Goal: Information Seeking & Learning: Learn about a topic

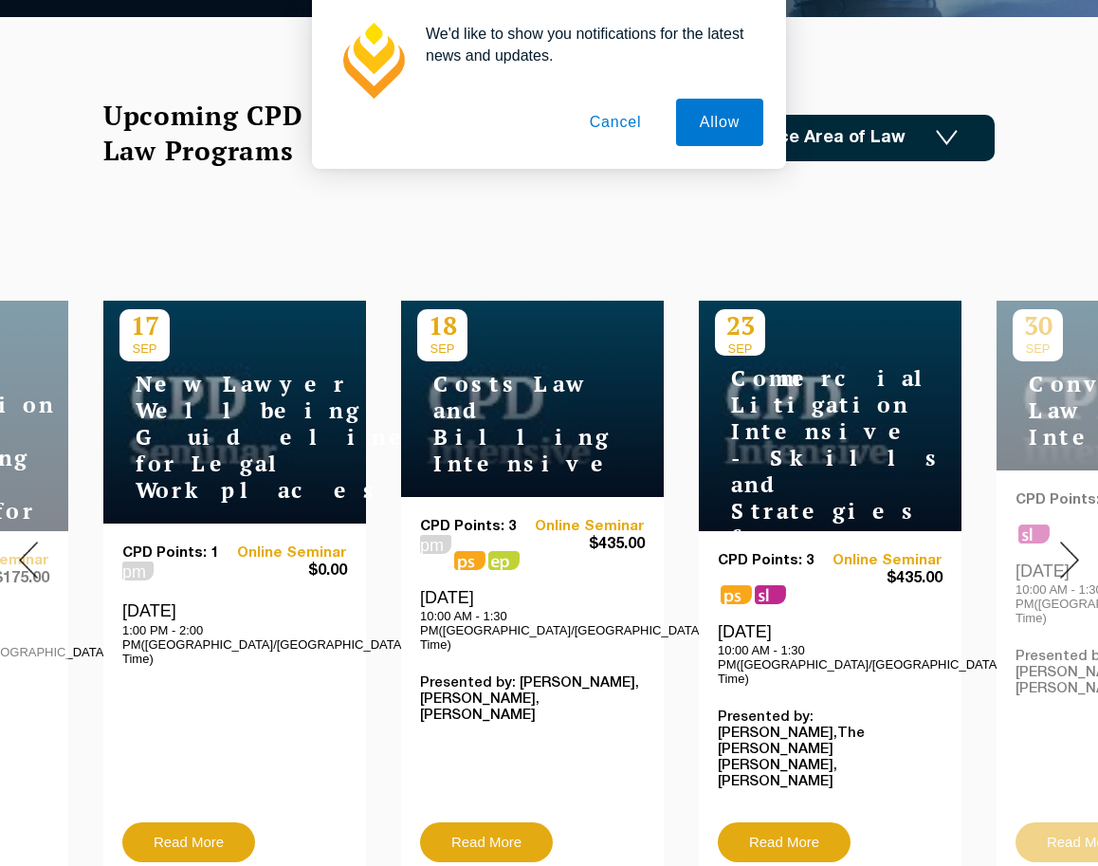
click at [36, 556] on img at bounding box center [28, 559] width 19 height 37
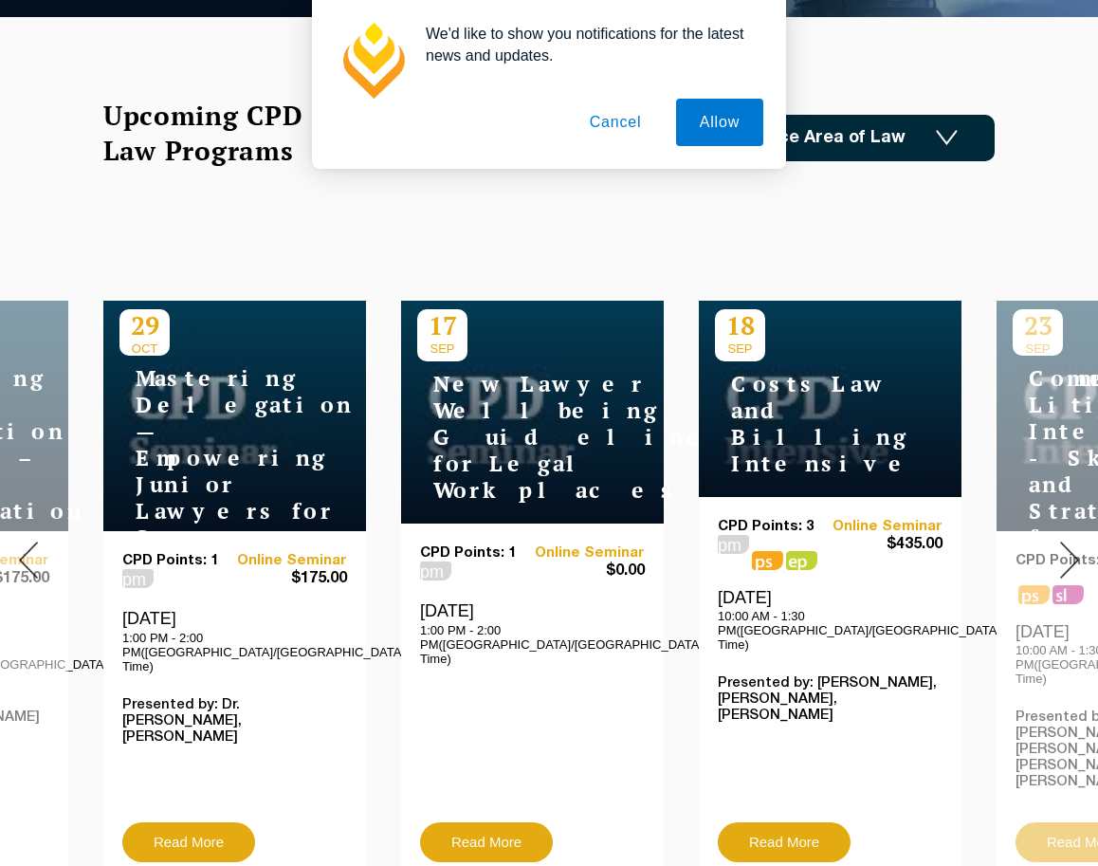
click at [37, 556] on img at bounding box center [28, 559] width 19 height 37
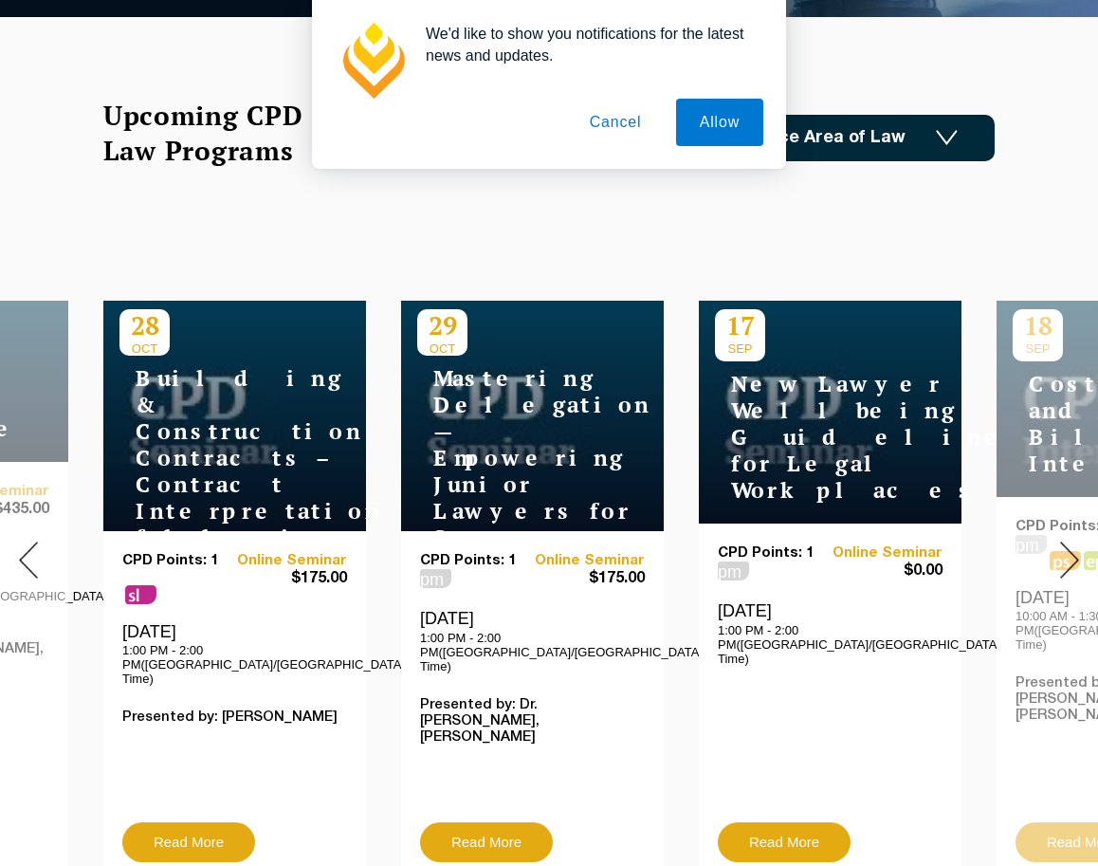
click at [37, 556] on img at bounding box center [28, 559] width 19 height 37
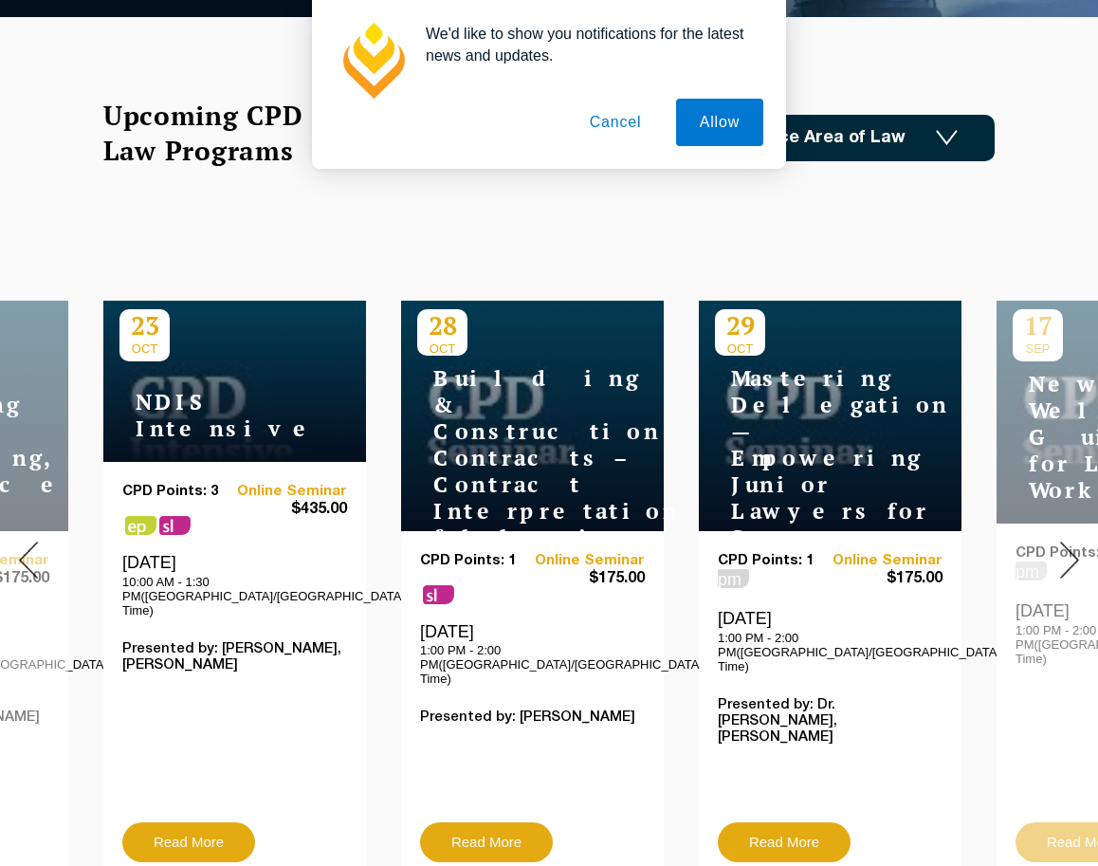
click at [37, 556] on img at bounding box center [28, 559] width 19 height 37
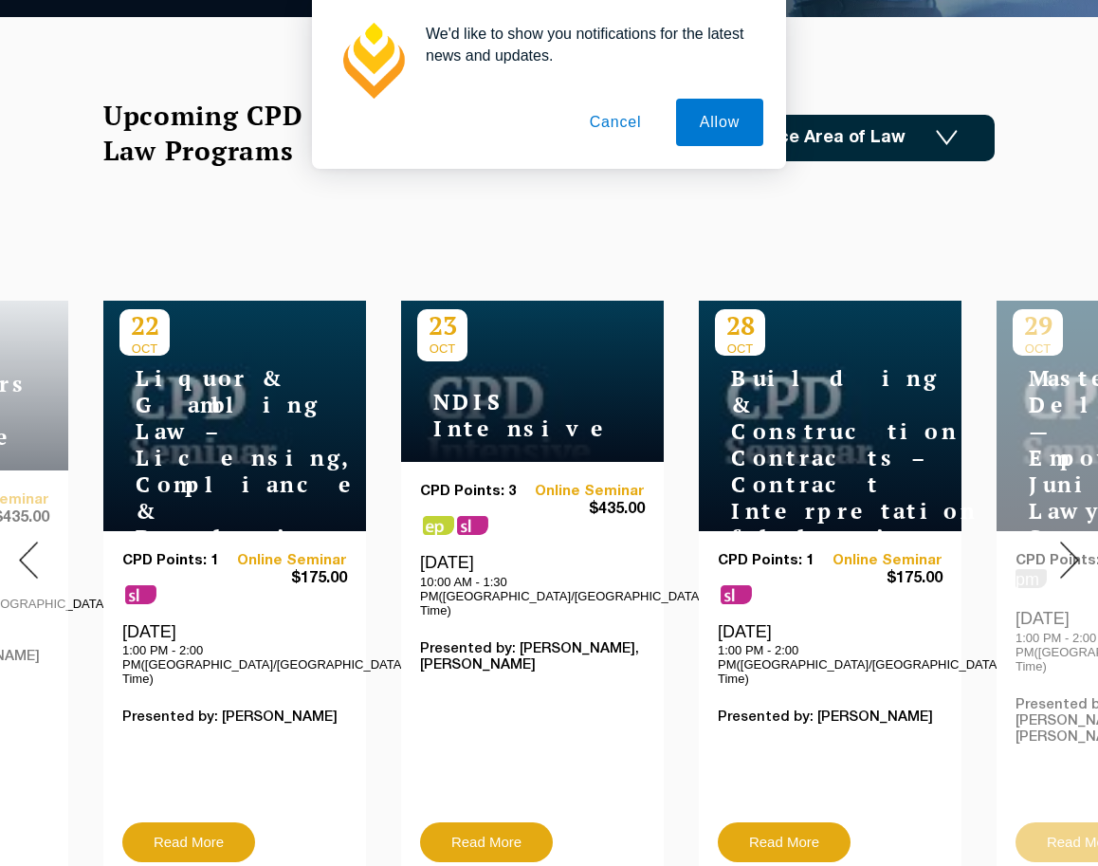
click at [37, 556] on img at bounding box center [28, 559] width 19 height 37
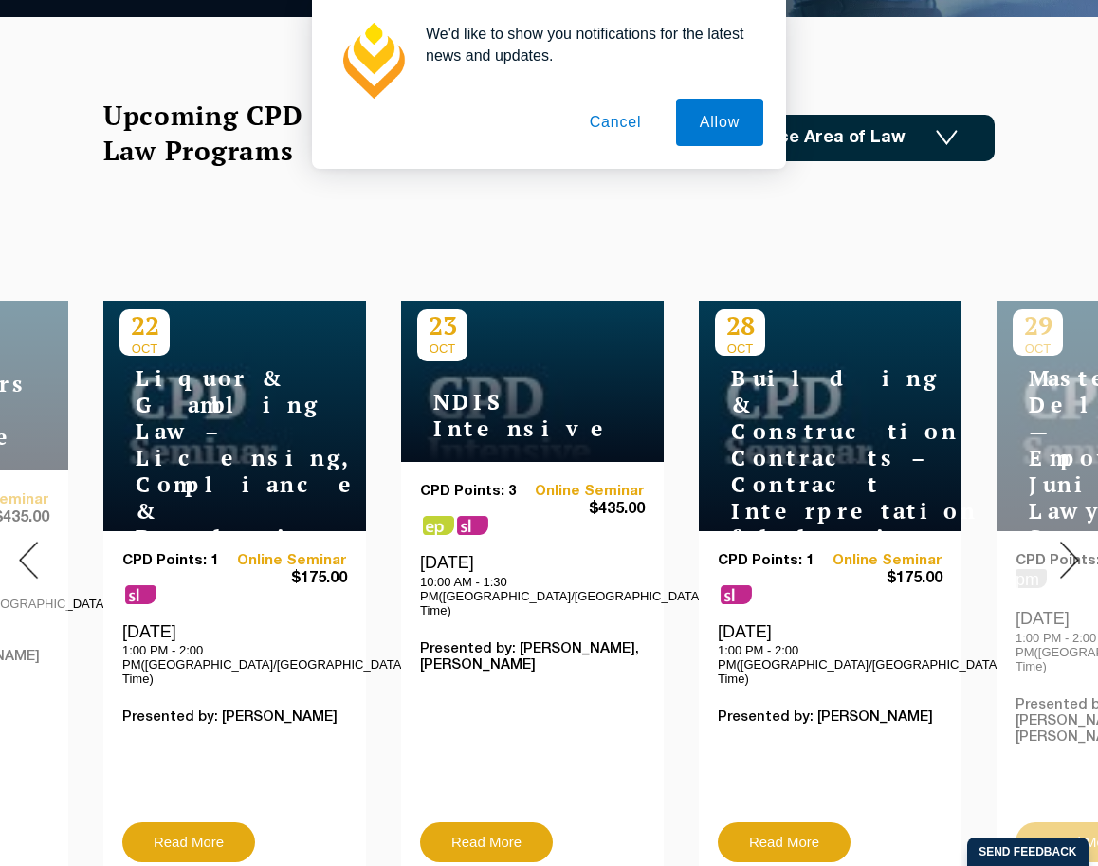
click at [37, 556] on img at bounding box center [28, 559] width 19 height 37
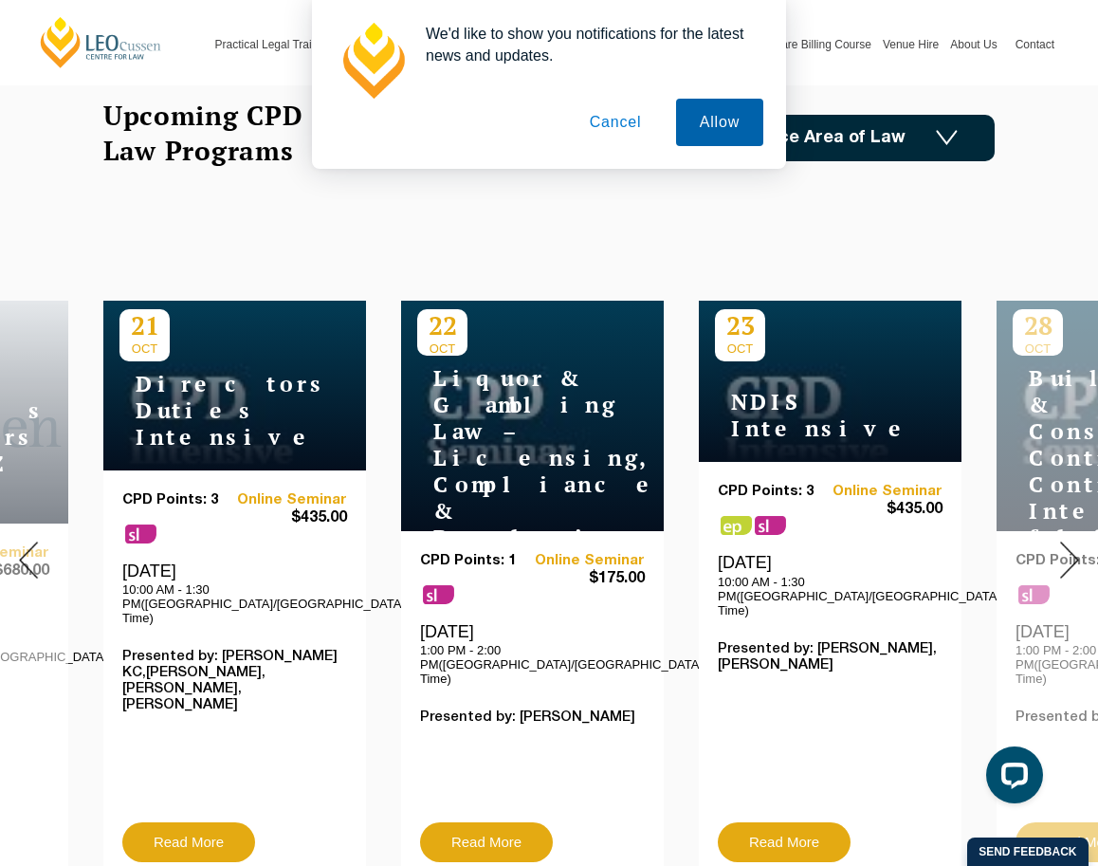
click at [711, 114] on button "Allow" at bounding box center [719, 122] width 87 height 47
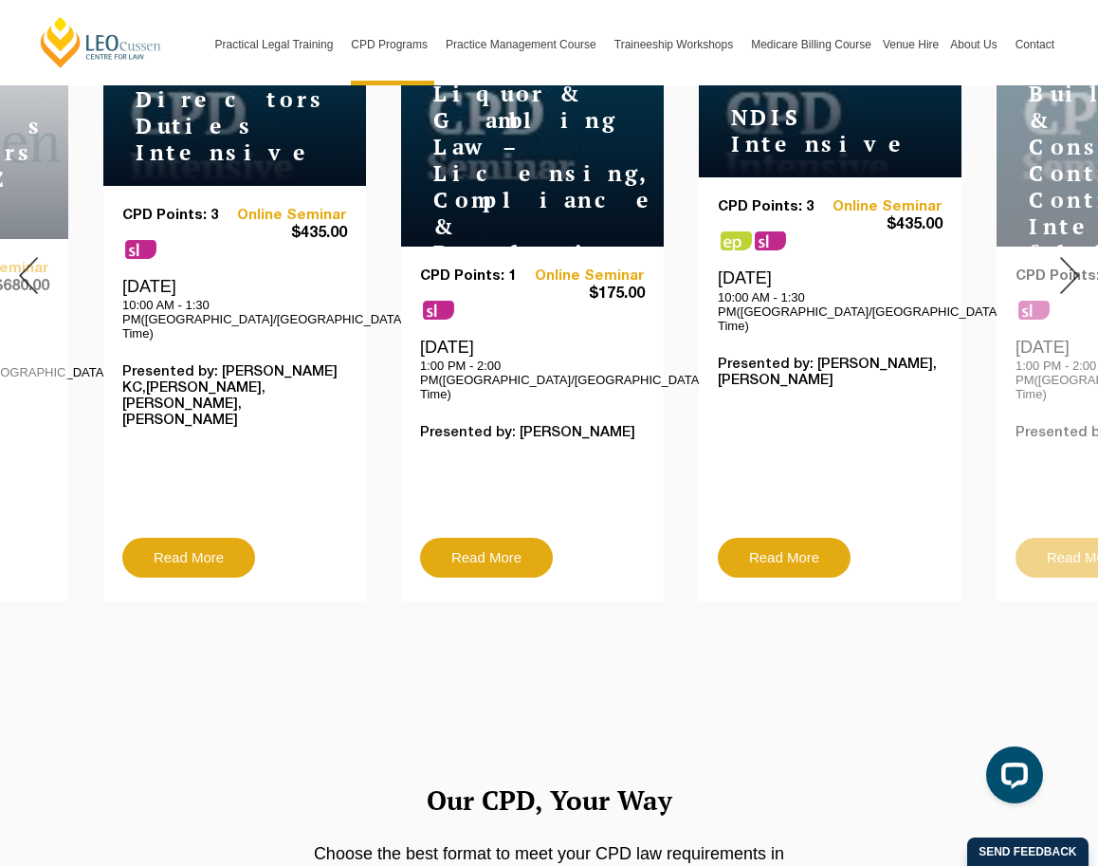
scroll to position [284, 0]
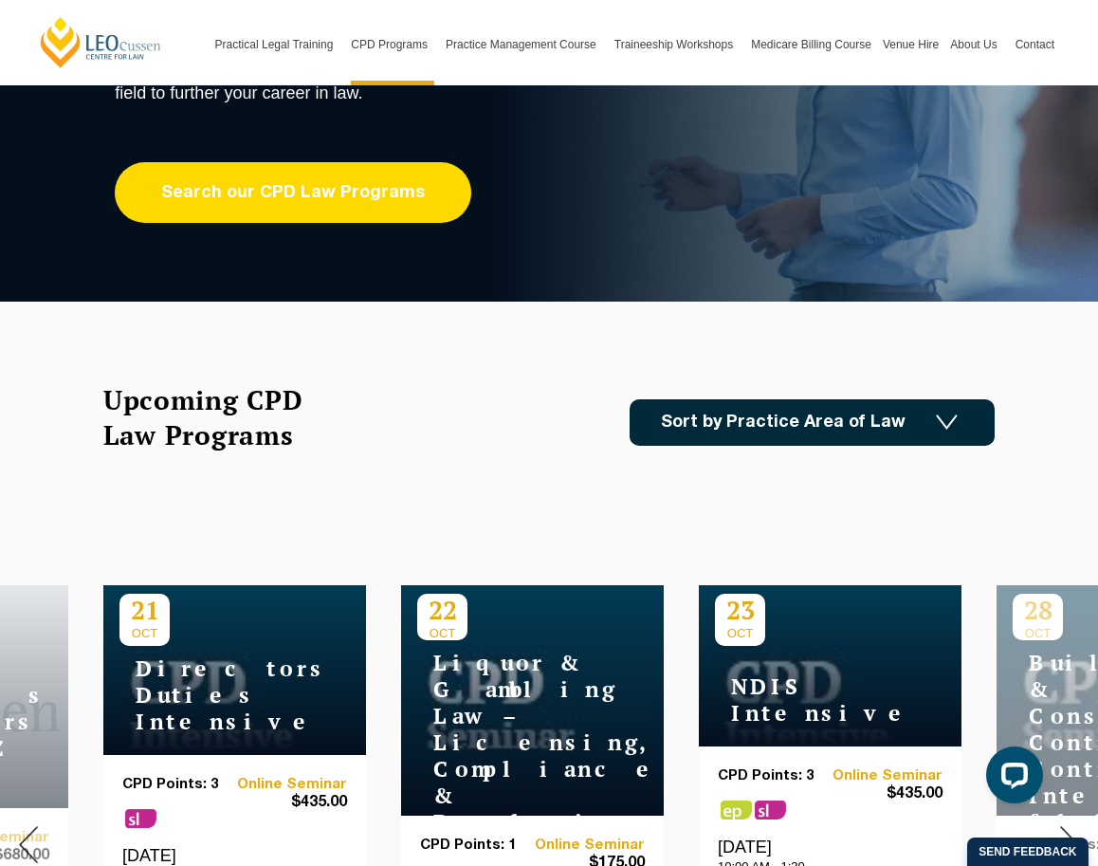
click at [365, 190] on link "Search our CPD Law Programs" at bounding box center [293, 192] width 356 height 61
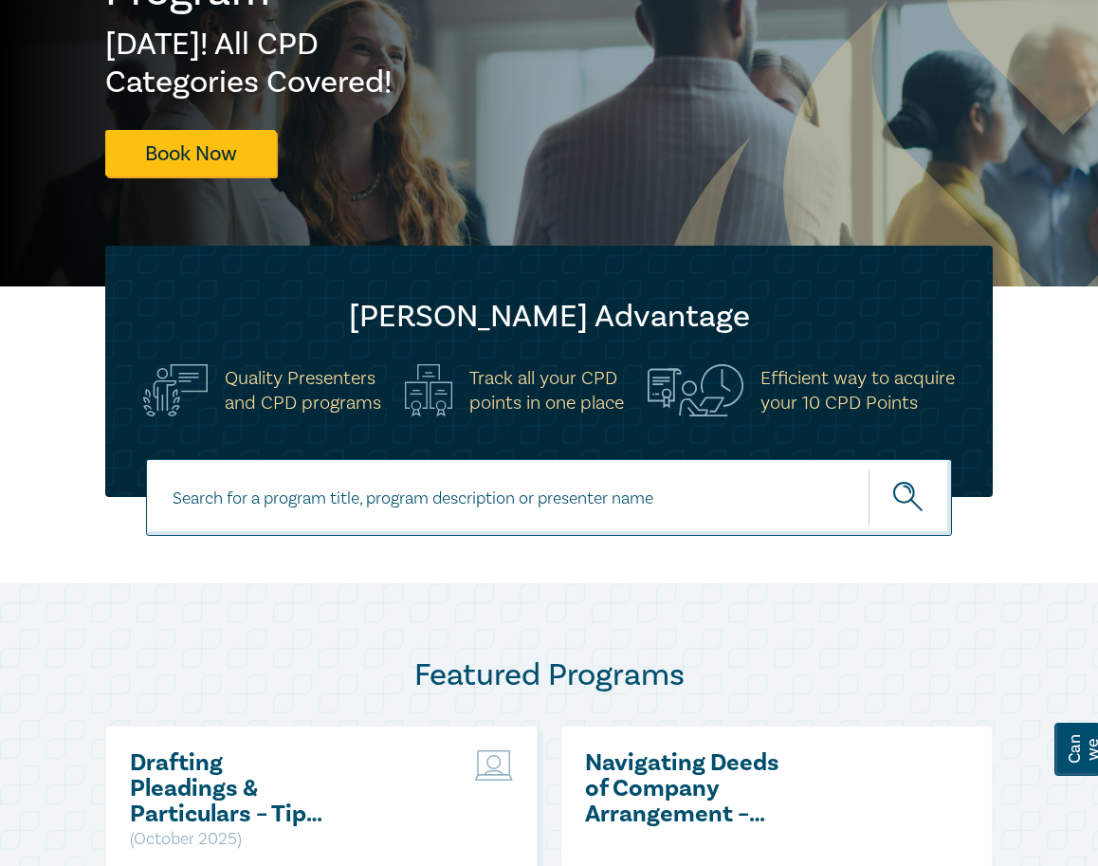
scroll to position [382, 0]
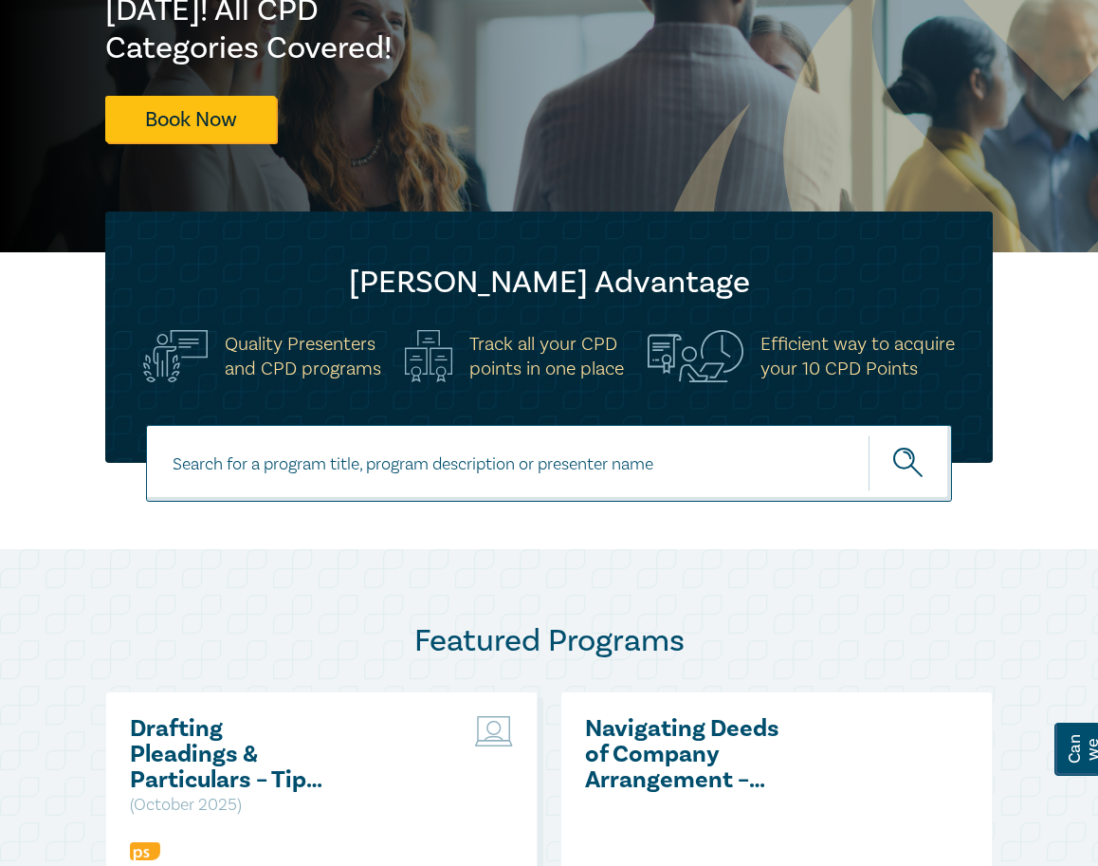
click at [408, 479] on input at bounding box center [549, 463] width 806 height 77
type input "estate"
click at [868, 434] on button "submit" at bounding box center [909, 463] width 83 height 58
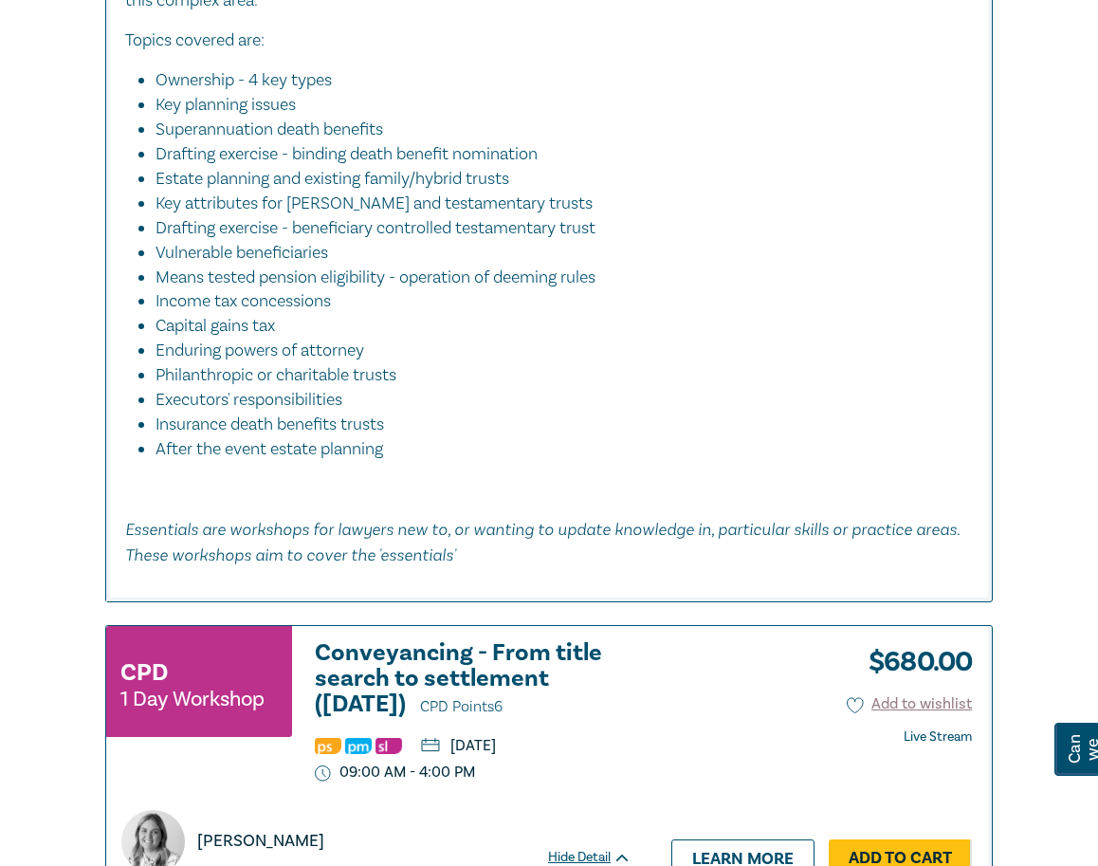
scroll to position [3602, 0]
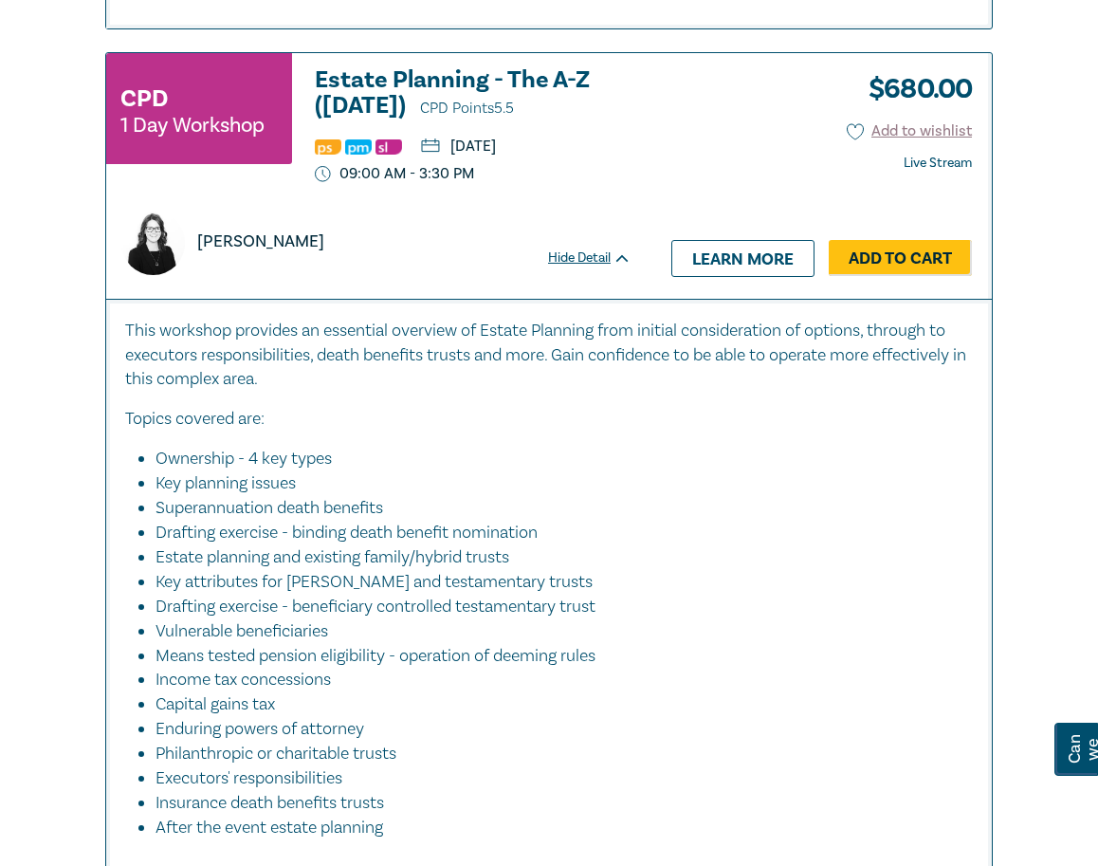
click at [342, 121] on h3 "Estate Planning - The A-Z (Nov 2025) CPD Points 5.5" at bounding box center [473, 94] width 317 height 54
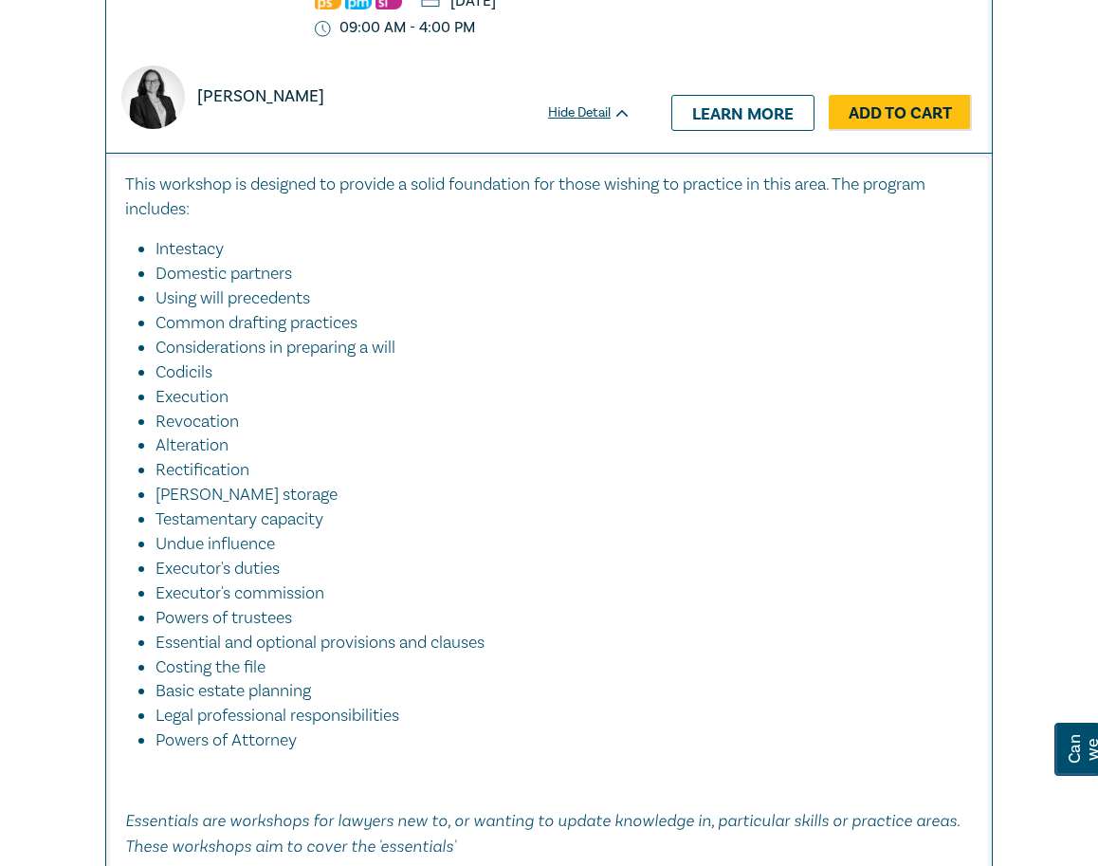
scroll to position [915, 0]
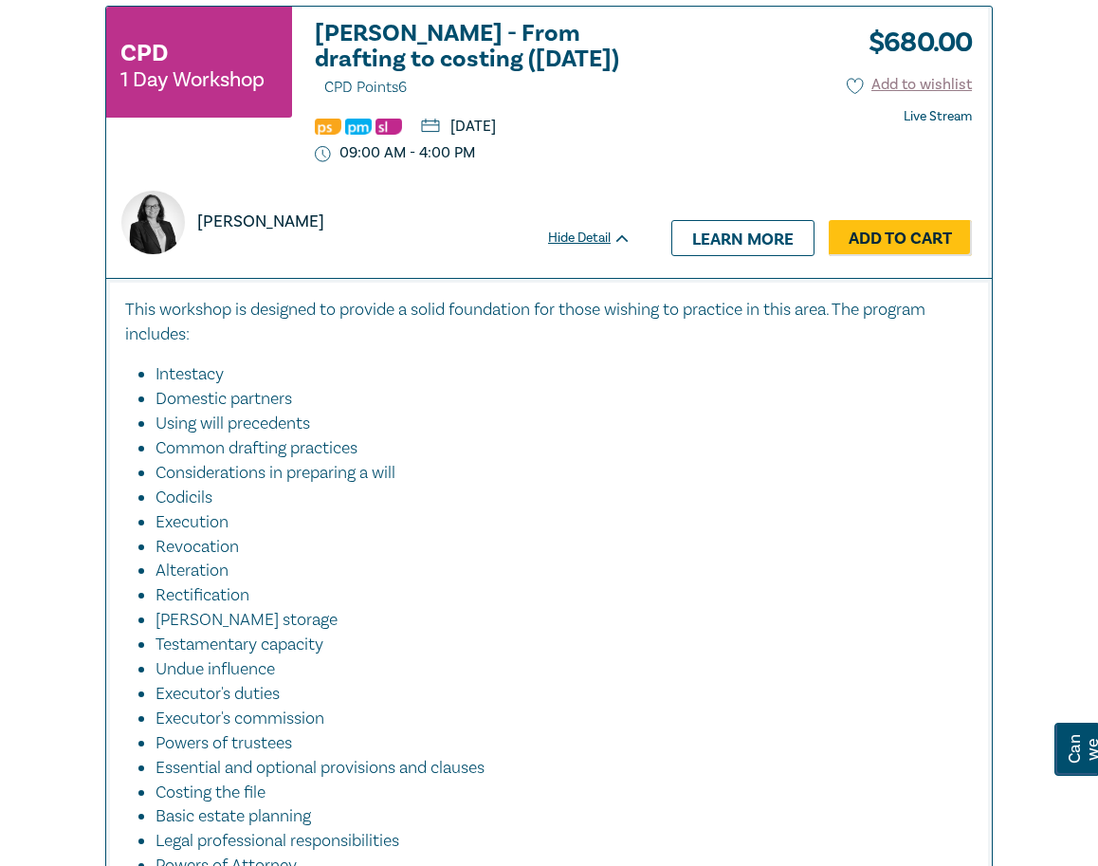
click at [437, 31] on h3 "Wills - From drafting to costing (October 2025) CPD Points 6" at bounding box center [473, 61] width 317 height 80
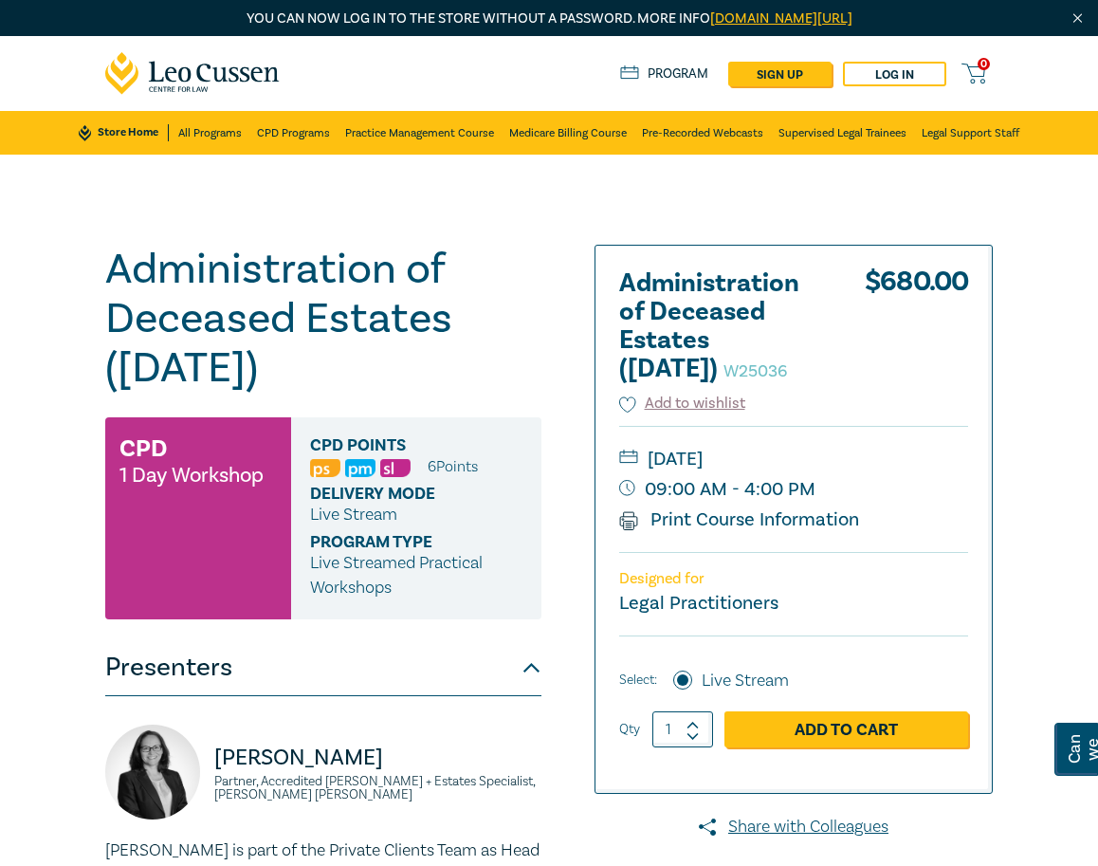
drag, startPoint x: 939, startPoint y: 5, endPoint x: 367, endPoint y: 359, distance: 673.5
click at [367, 359] on h1 "Administration of Deceased Estates ([DATE]) W25036" at bounding box center [323, 319] width 436 height 148
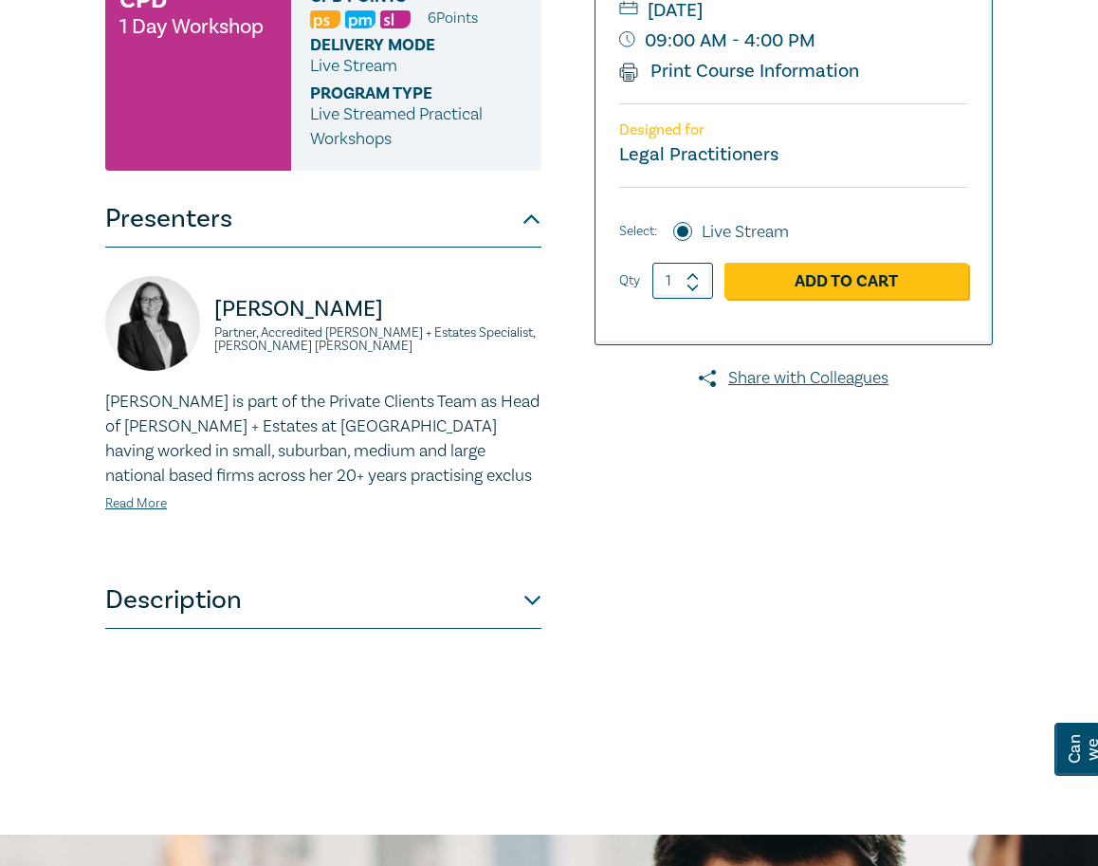
scroll to position [569, 0]
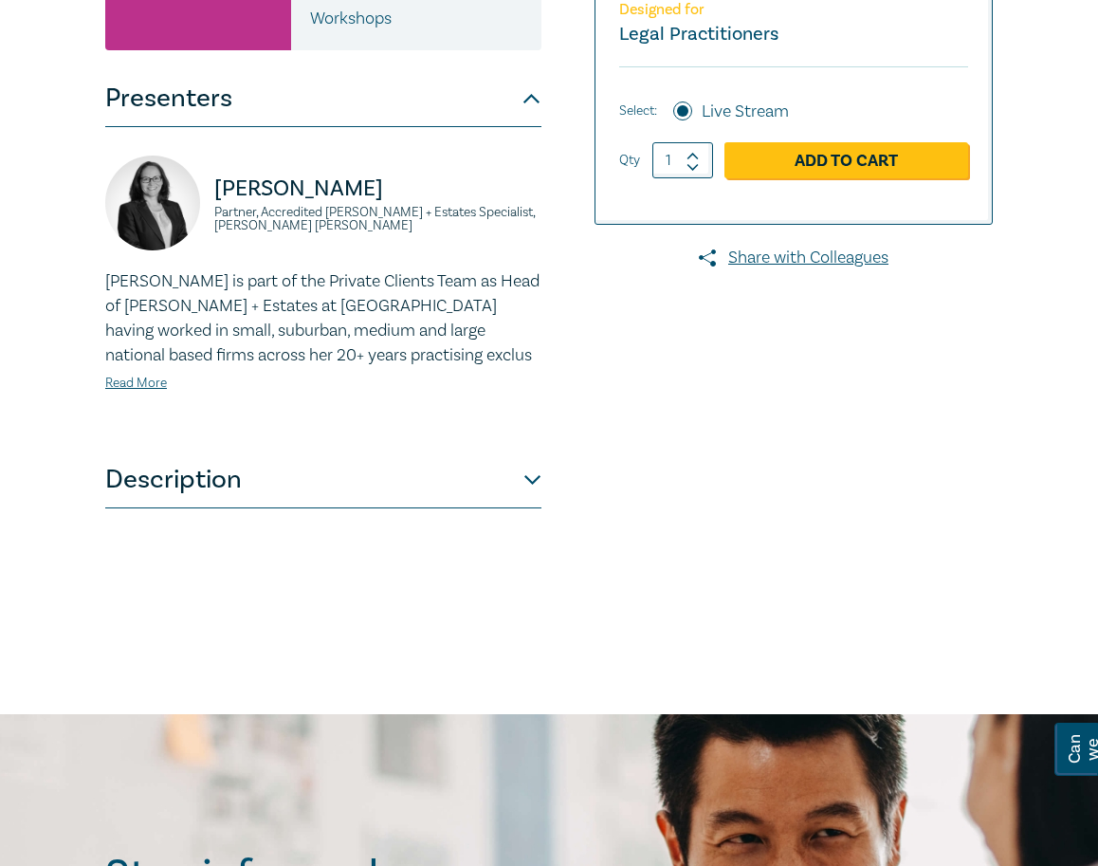
click at [360, 472] on button "Description" at bounding box center [323, 479] width 436 height 57
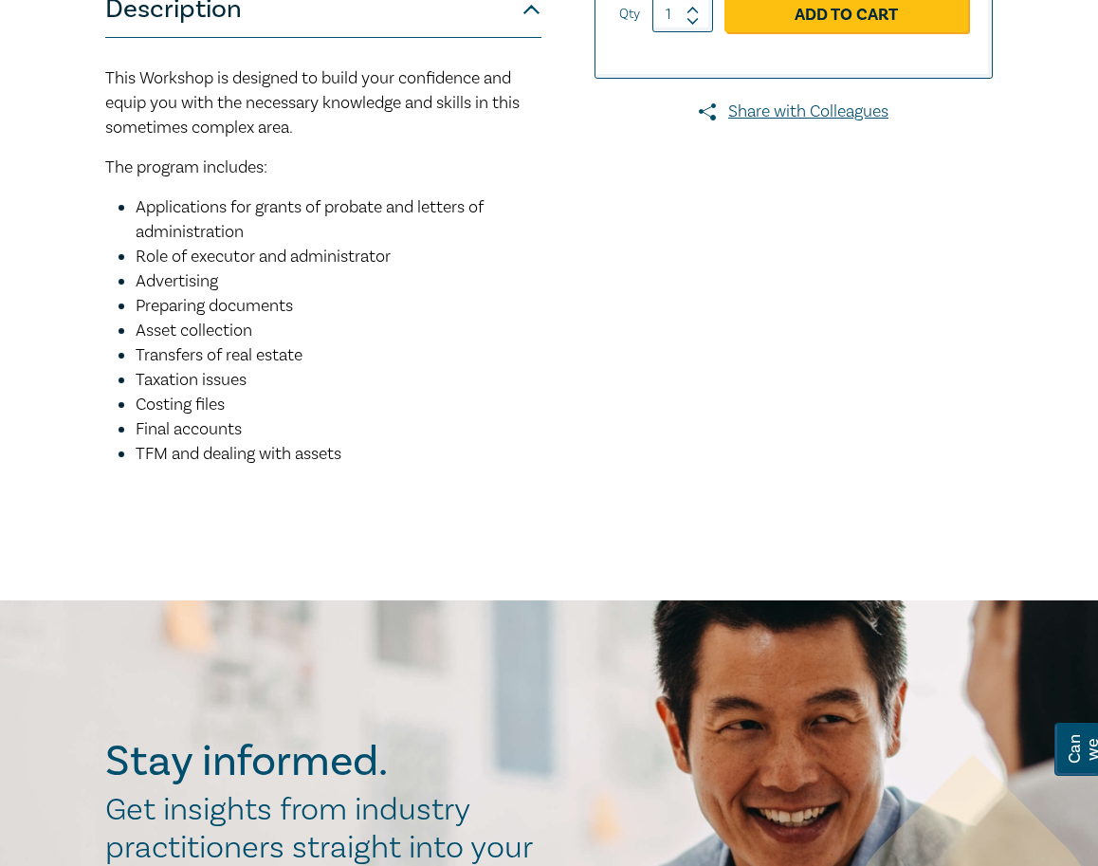
scroll to position [573, 0]
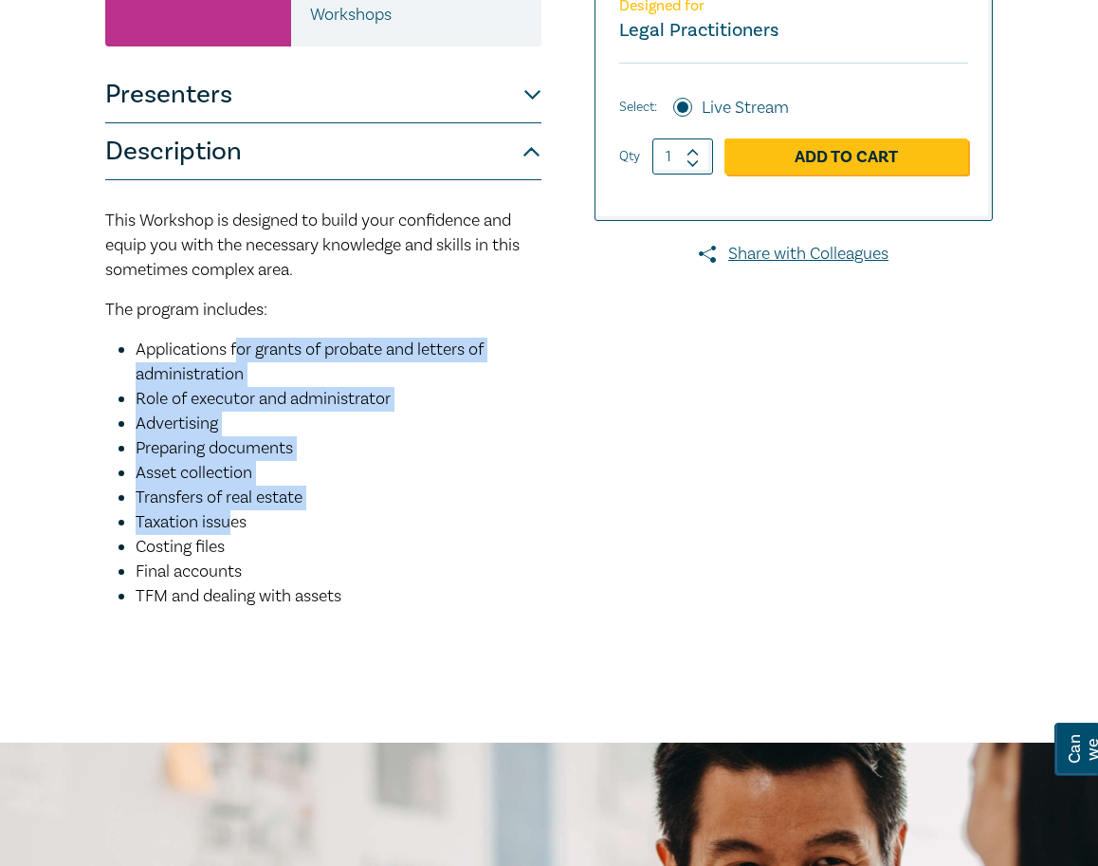
drag, startPoint x: 243, startPoint y: 347, endPoint x: 230, endPoint y: 517, distance: 170.1
click at [230, 517] on ul "Applications for grants of probate and letters of administration Role of execut…" at bounding box center [323, 472] width 436 height 271
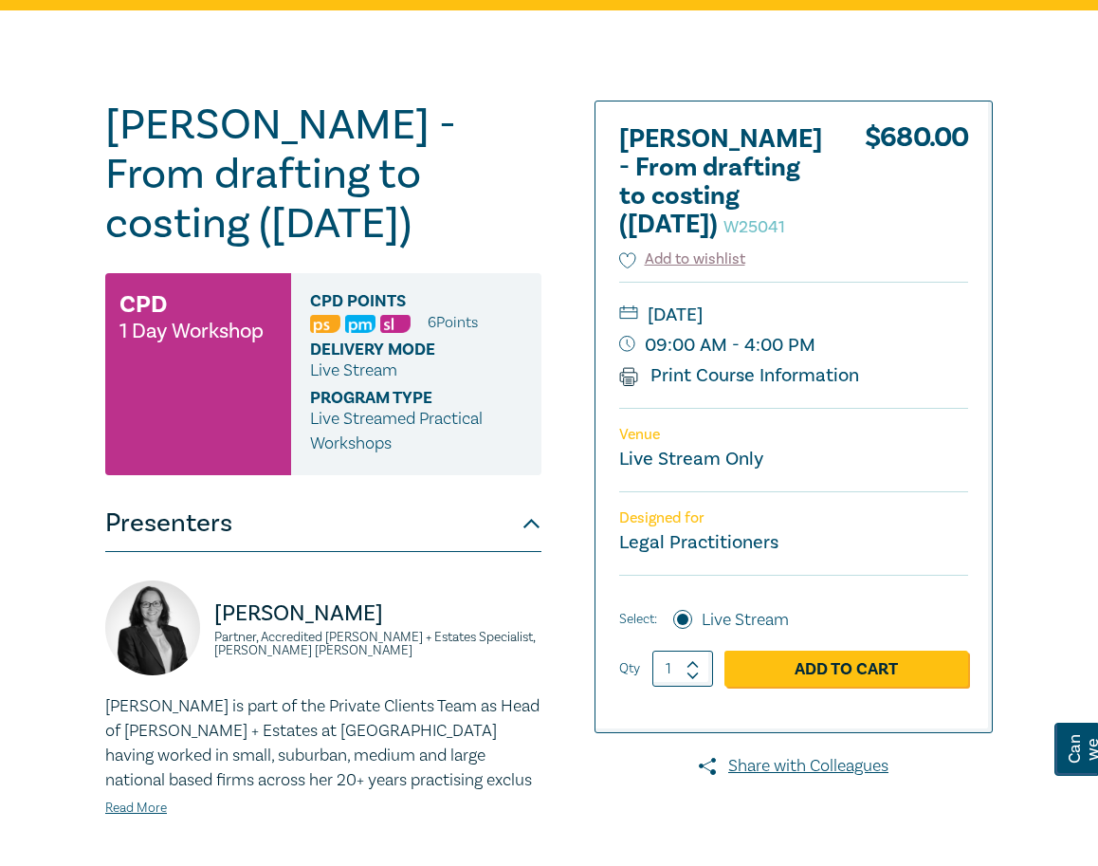
scroll to position [284, 0]
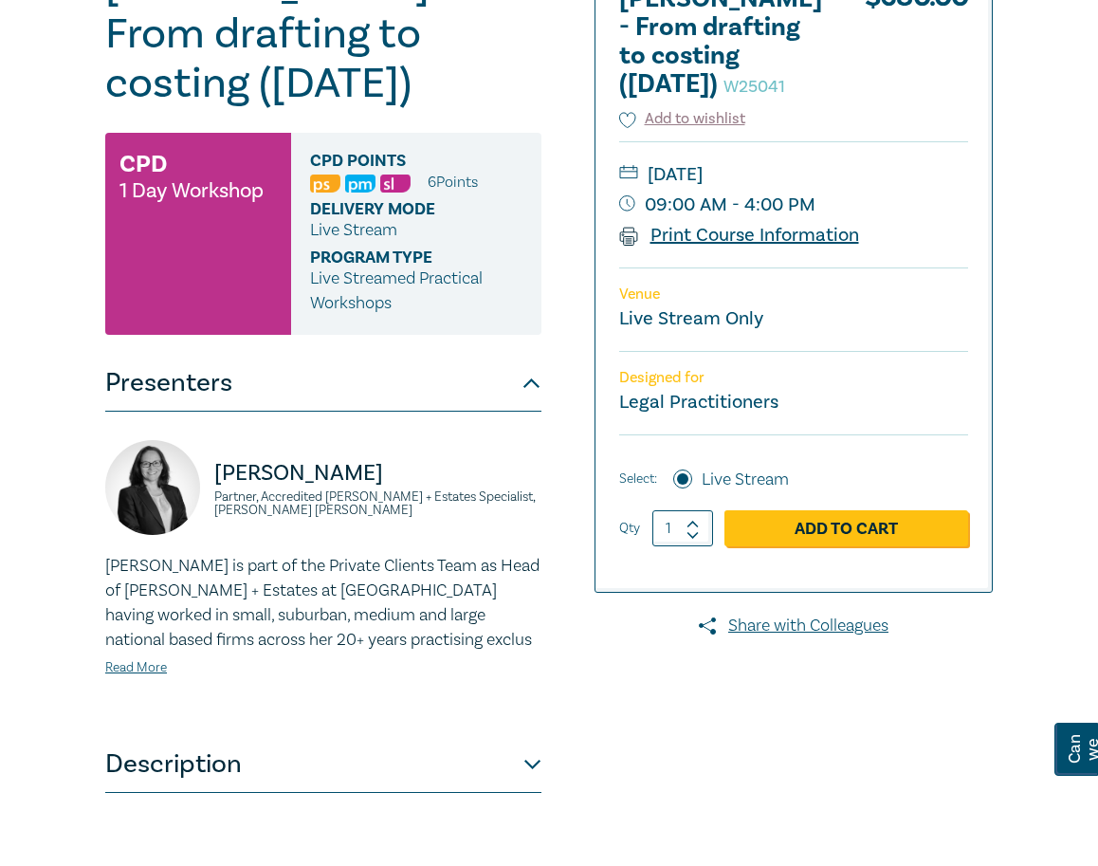
click at [679, 247] on link "Print Course Information" at bounding box center [739, 235] width 240 height 25
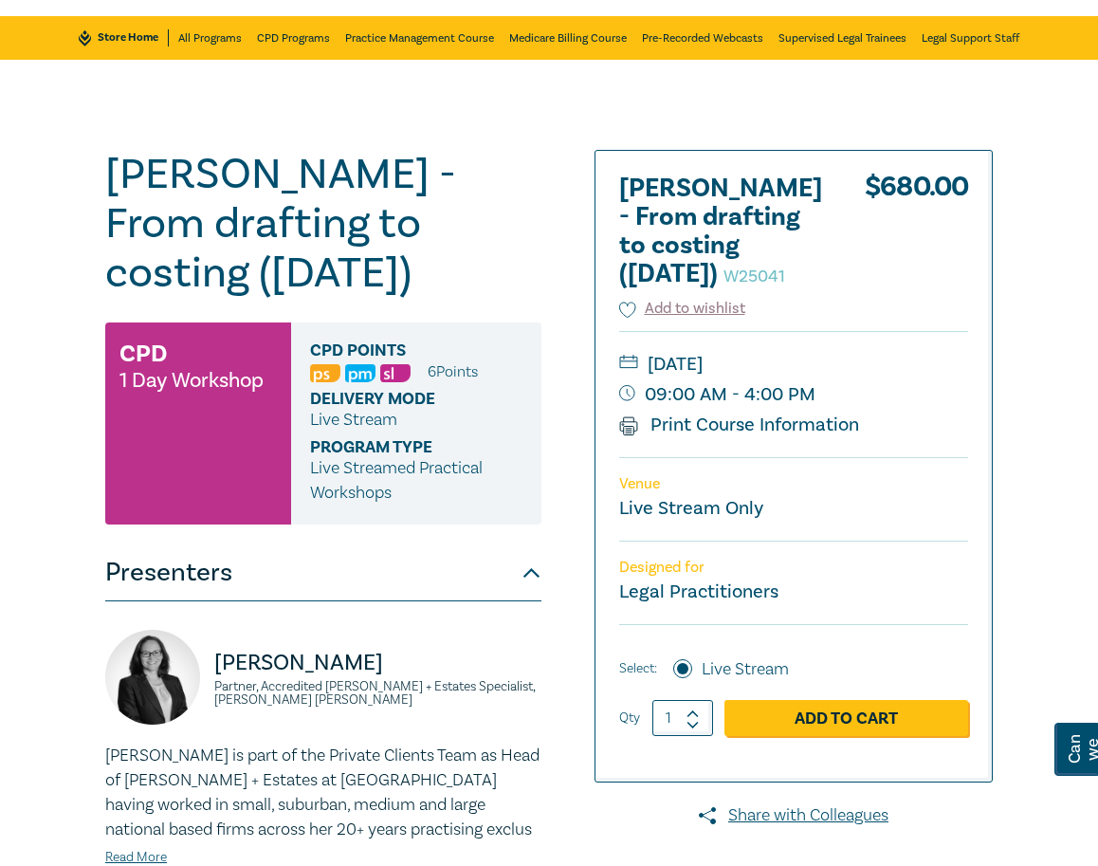
scroll to position [0, 0]
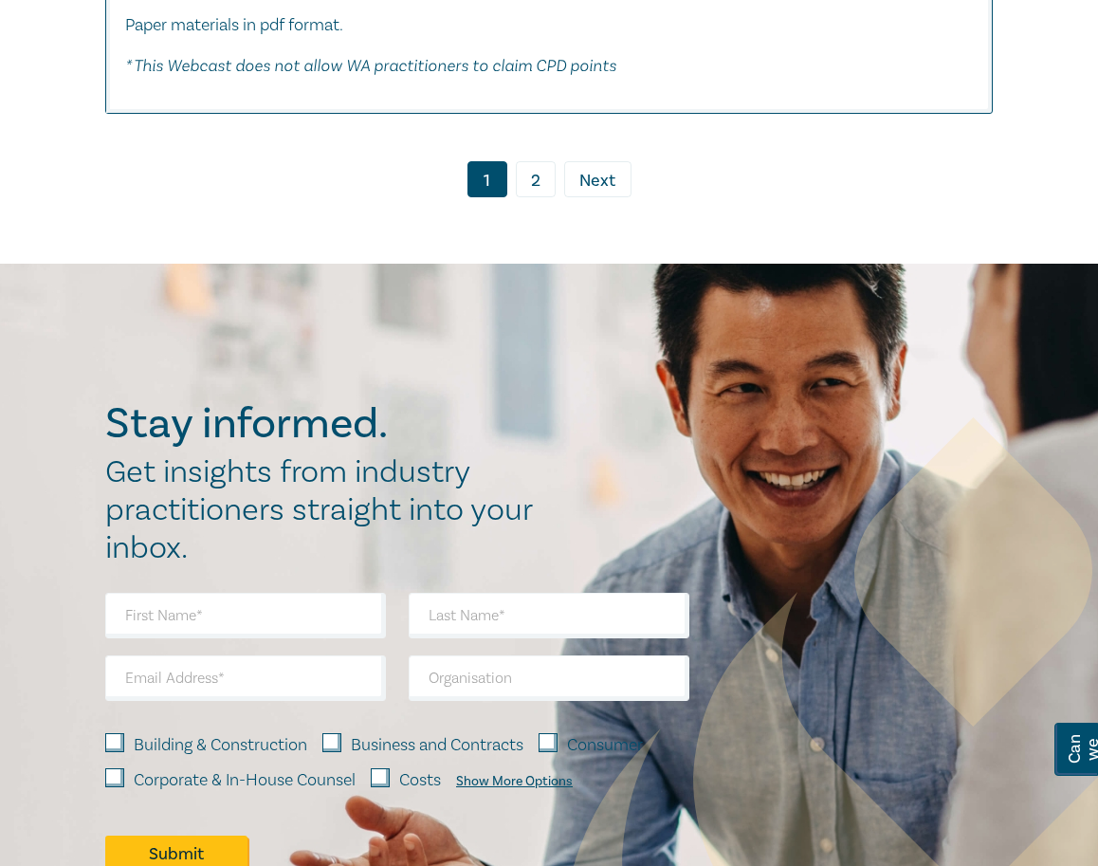
scroll to position [10584, 0]
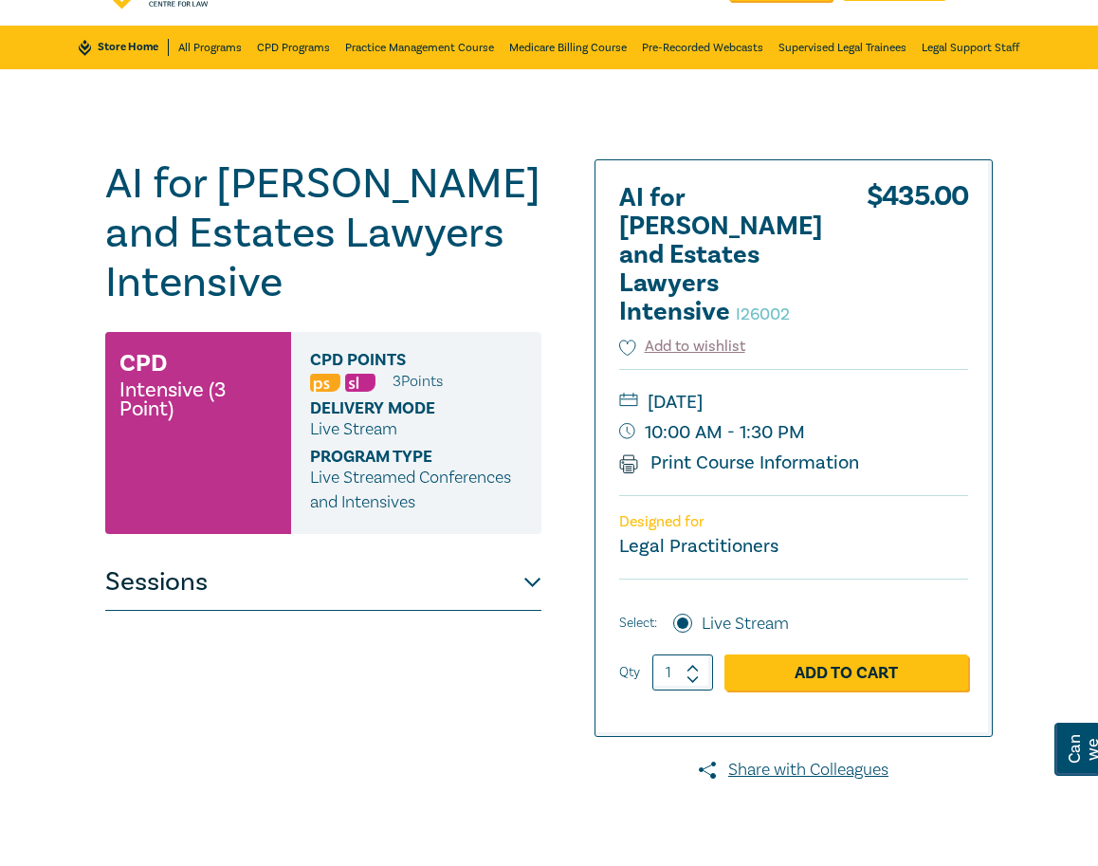
scroll to position [190, 0]
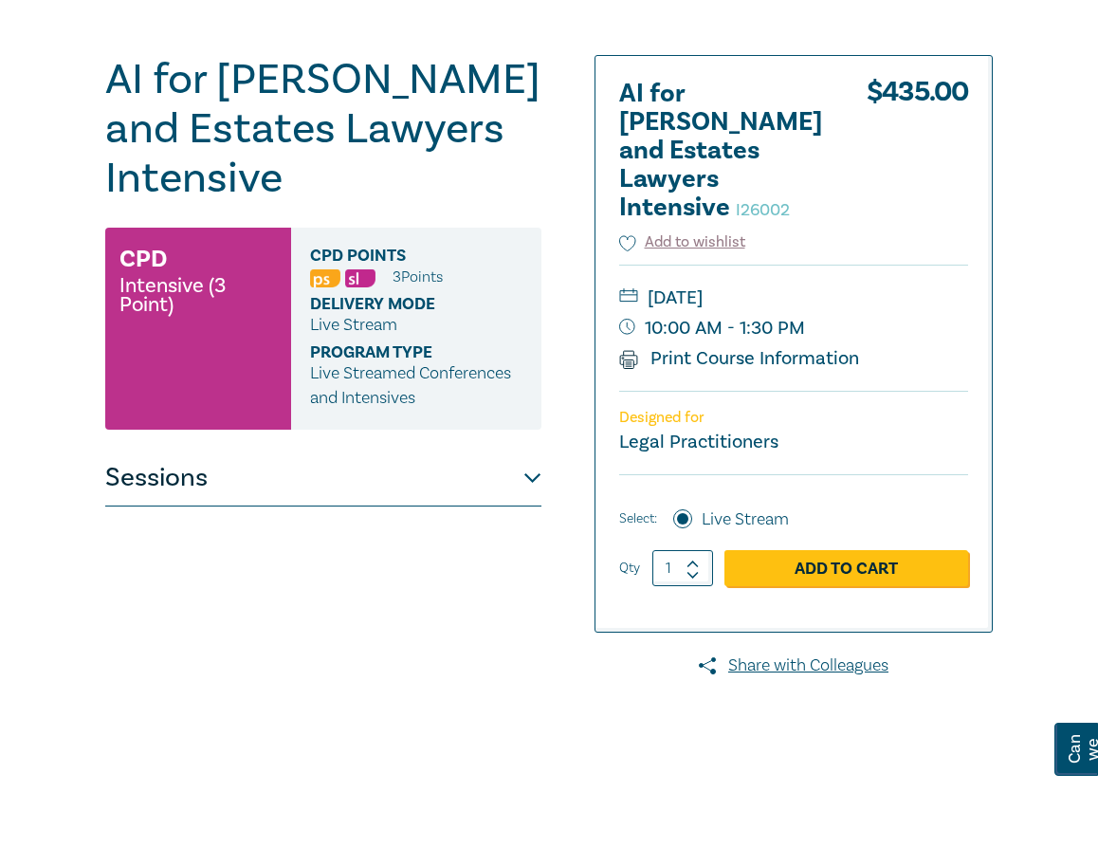
click at [362, 468] on button "Sessions" at bounding box center [323, 477] width 436 height 57
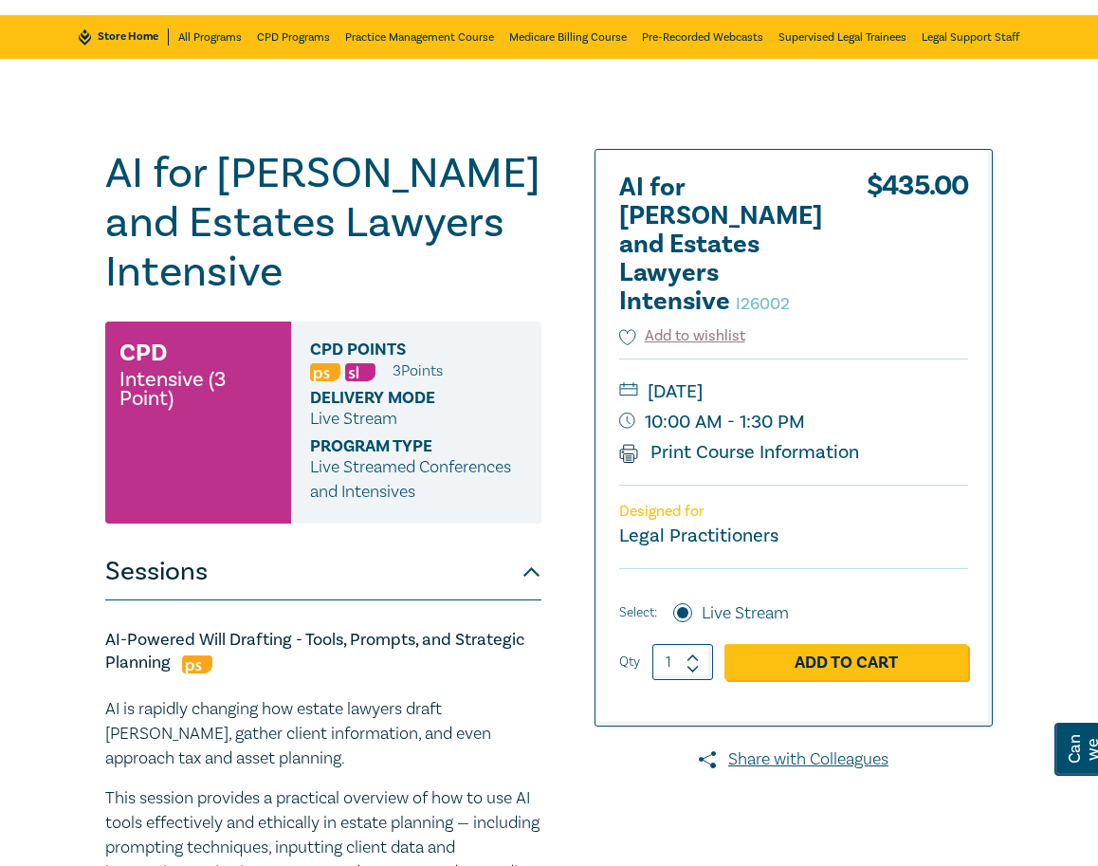
scroll to position [0, 0]
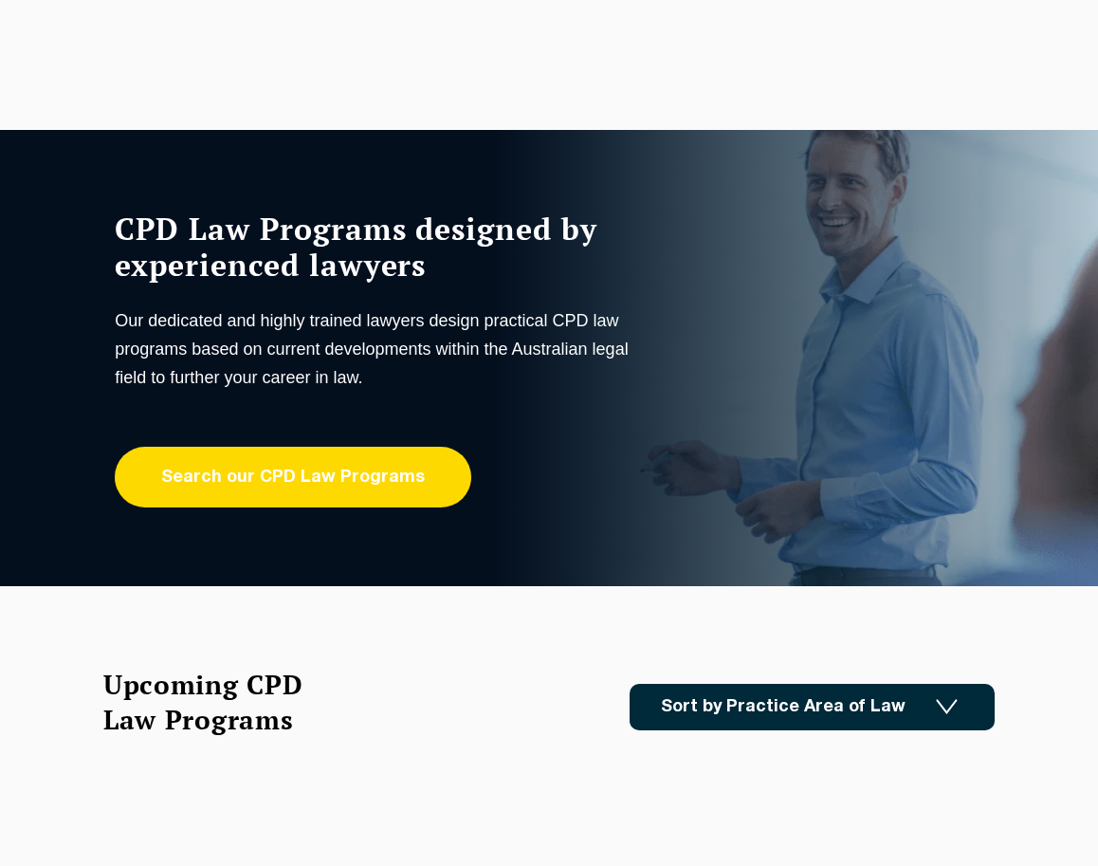
click at [336, 474] on link "Search our CPD Law Programs" at bounding box center [293, 477] width 356 height 61
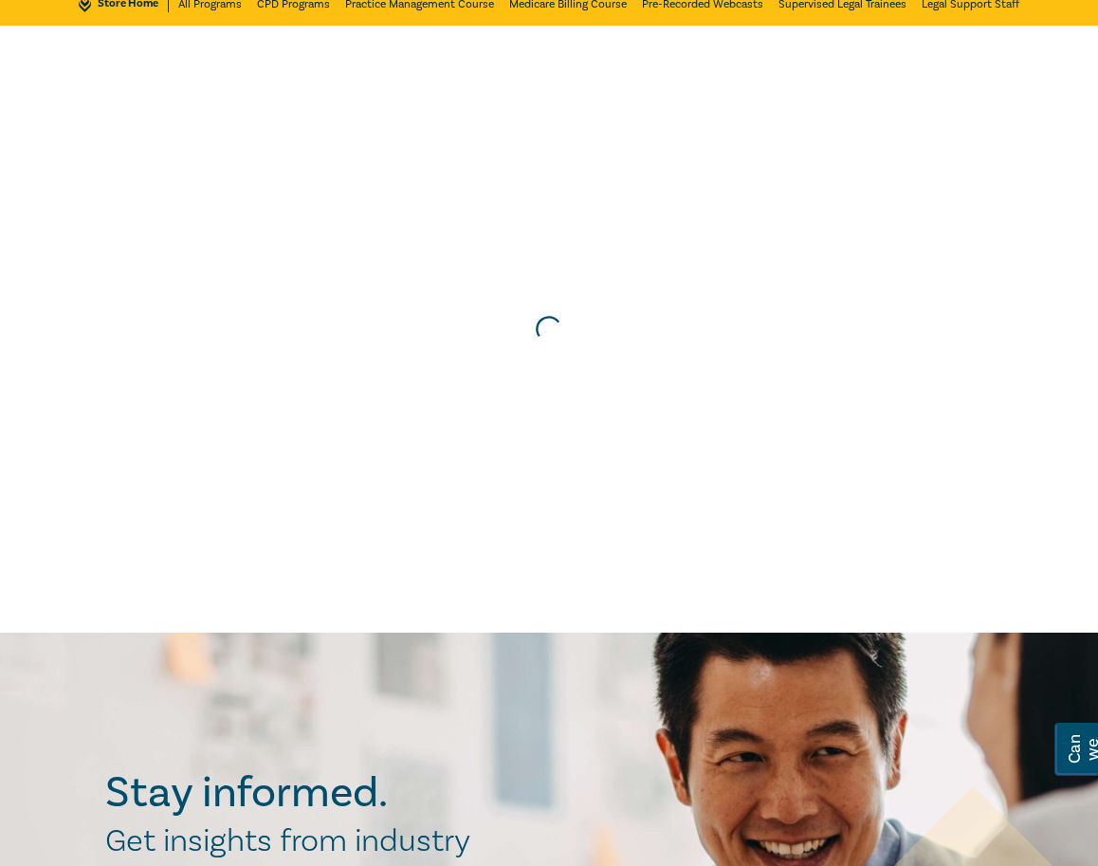
scroll to position [284, 0]
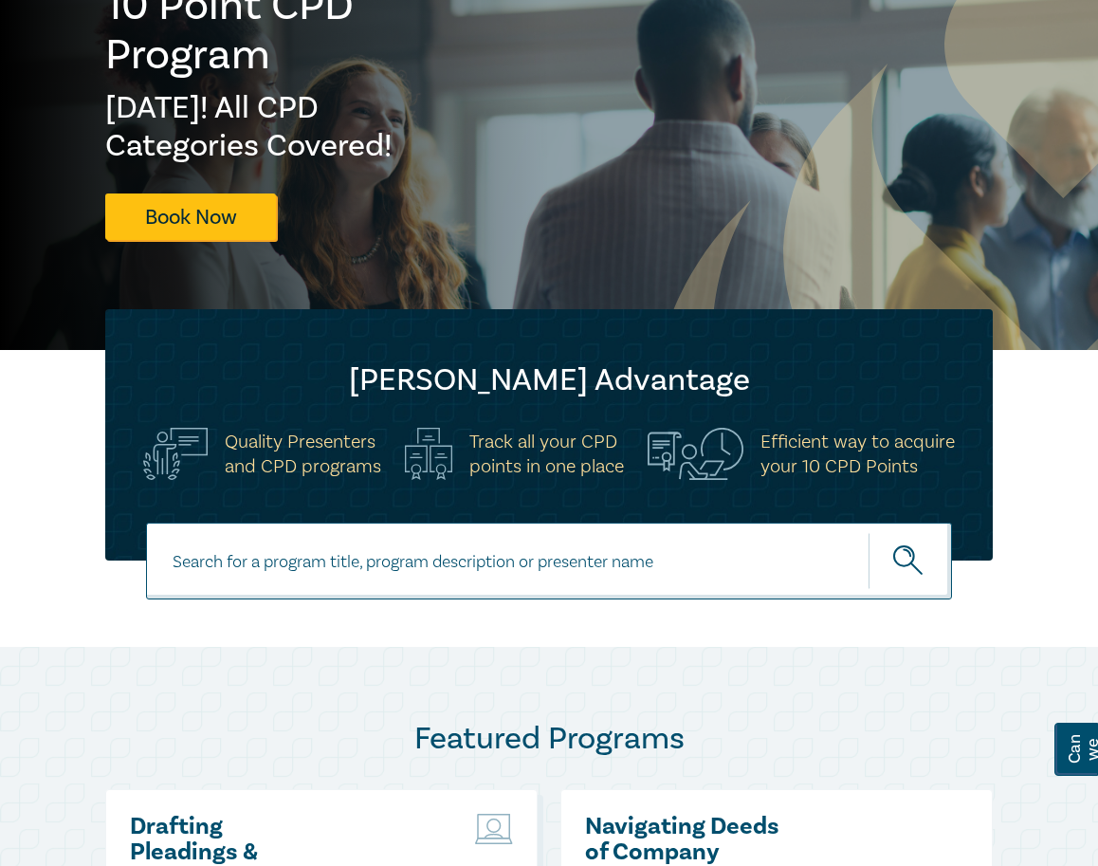
click at [324, 559] on input at bounding box center [549, 560] width 806 height 77
type input "estate"
click at [868, 532] on button "submit" at bounding box center [909, 561] width 83 height 58
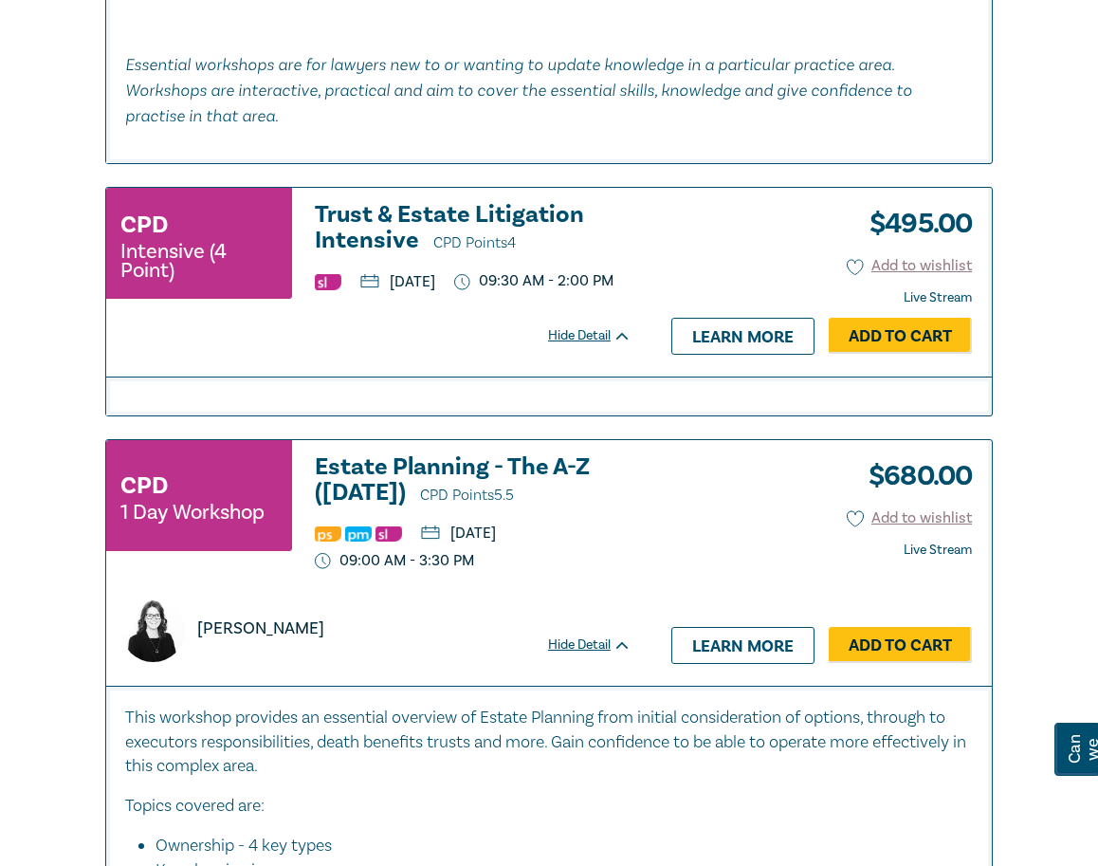
scroll to position [3413, 0]
